Goal: Information Seeking & Learning: Find specific fact

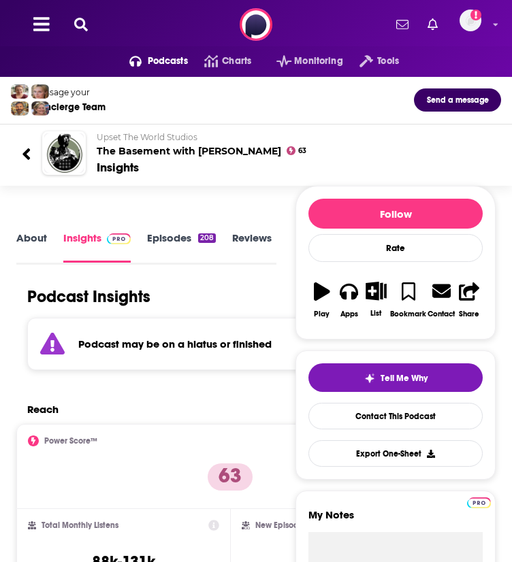
click at [28, 163] on icon at bounding box center [27, 154] width 10 height 18
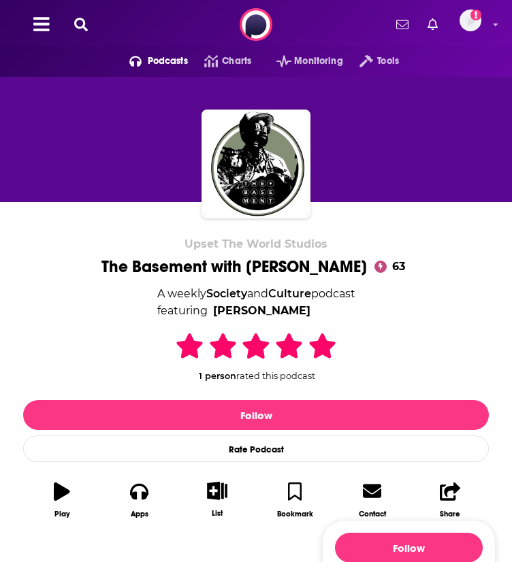
click at [42, 31] on icon at bounding box center [41, 24] width 16 height 14
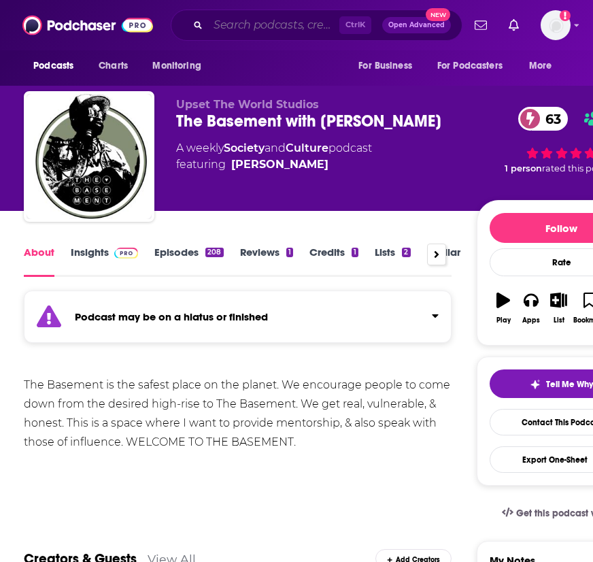
click at [302, 27] on input "Search podcasts, credits, & more..." at bounding box center [273, 25] width 131 height 22
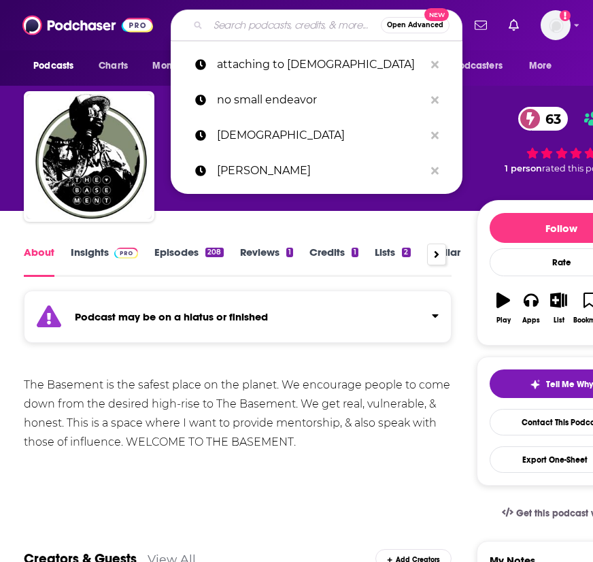
paste input "Divorce survival guide"
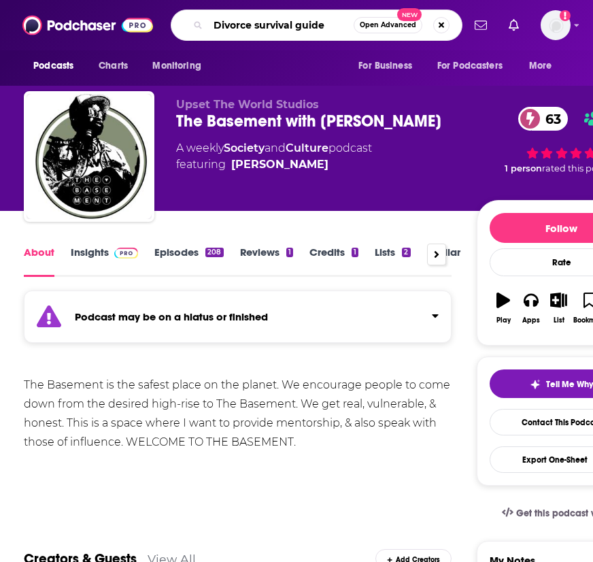
type input "Divorce survival guide"
click at [379, 29] on button "Open Advanced New" at bounding box center [388, 25] width 69 height 16
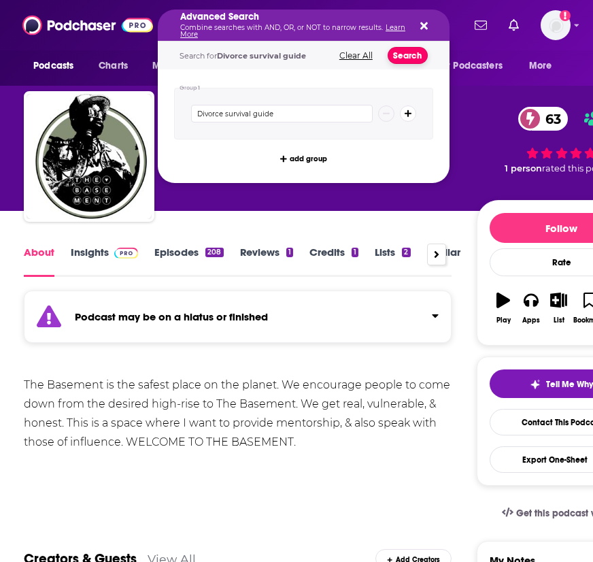
click at [402, 55] on button "Search" at bounding box center [408, 55] width 40 height 17
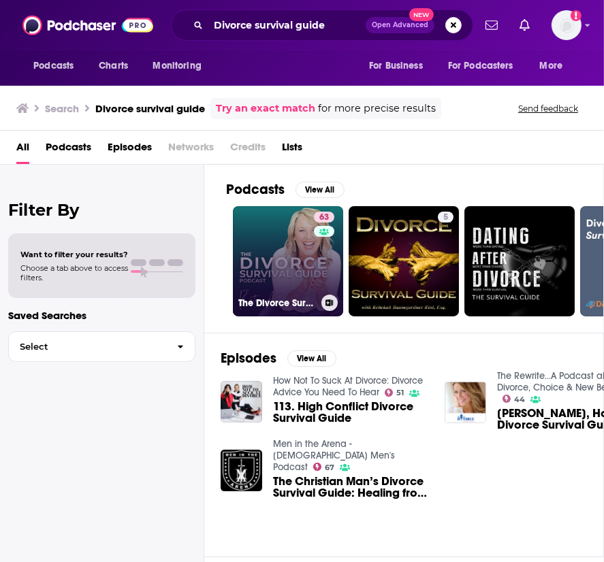
click at [291, 261] on link "63 The Divorce Survival Guide Podcast" at bounding box center [288, 261] width 110 height 110
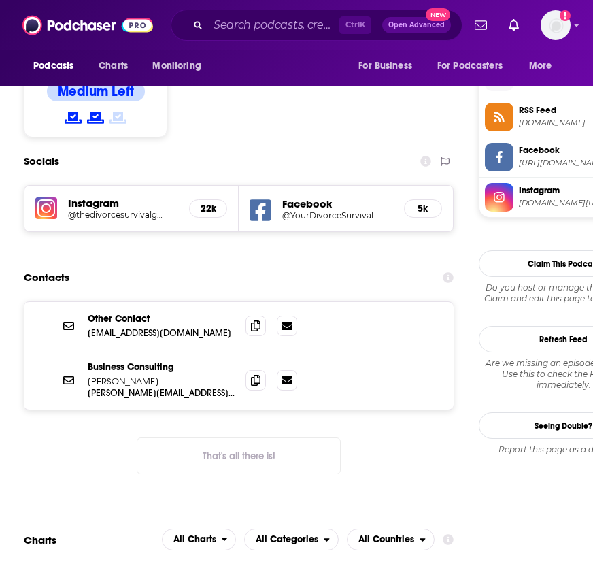
scroll to position [1293, 0]
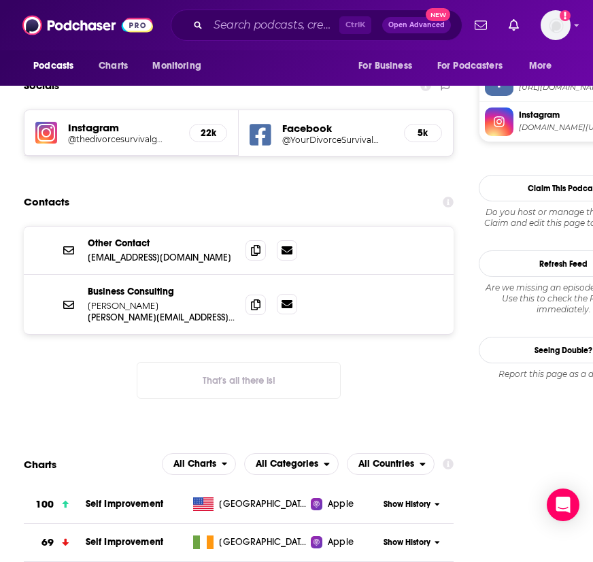
click at [289, 300] on icon at bounding box center [287, 304] width 11 height 8
click at [253, 244] on icon at bounding box center [256, 249] width 10 height 11
click at [299, 30] on input "Search podcasts, credits, & more..." at bounding box center [273, 25] width 131 height 22
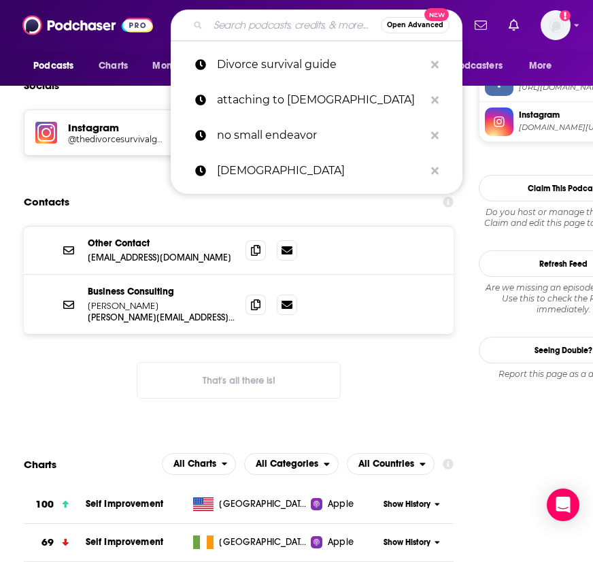
paste input "Divorce and Beyond"
type input "Divorce and Beyond"
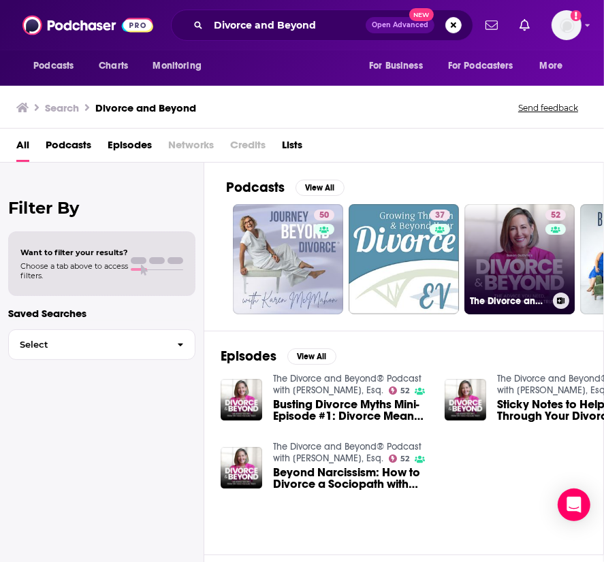
click at [511, 263] on link "52 The Divorce and Beyond® Podcast with [PERSON_NAME], Esq." at bounding box center [519, 259] width 110 height 110
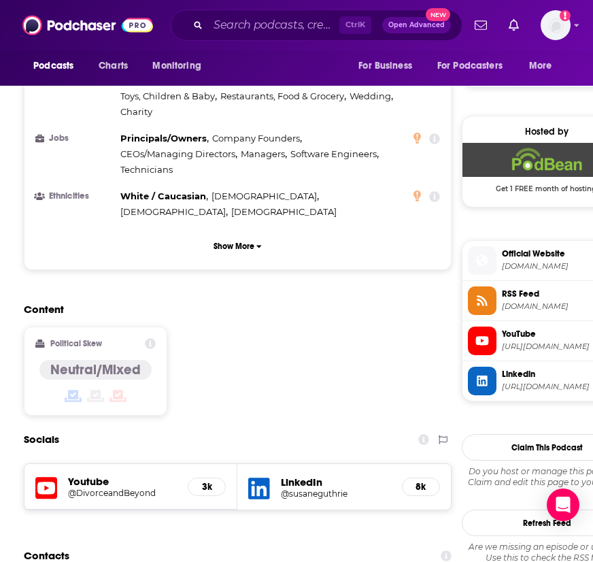
scroll to position [1021, 0]
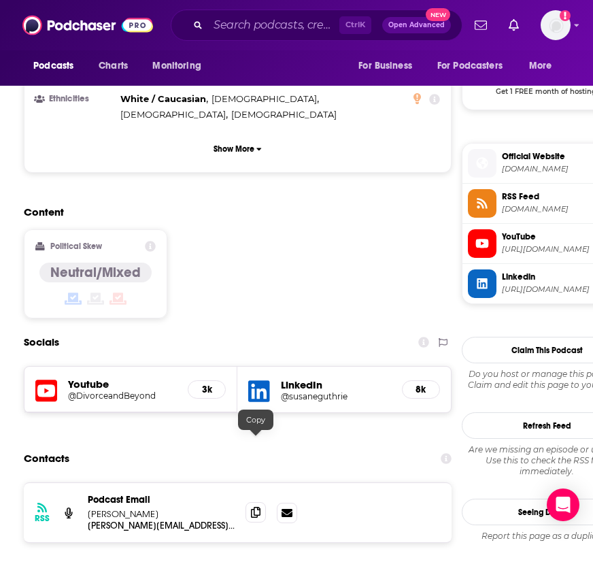
click at [253, 507] on icon at bounding box center [256, 512] width 10 height 11
click at [285, 508] on icon at bounding box center [287, 512] width 11 height 8
